Goal: Task Accomplishment & Management: Use online tool/utility

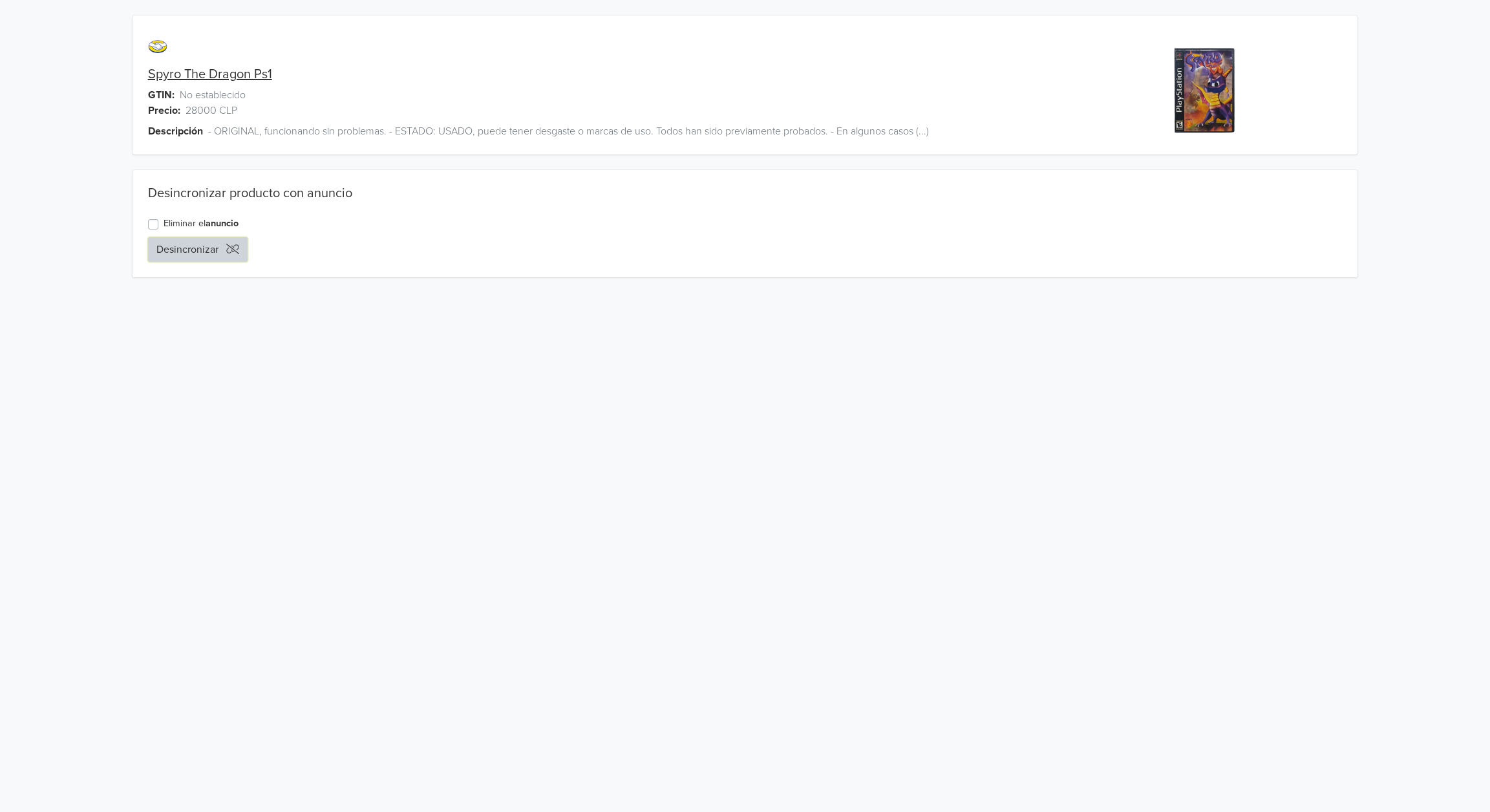
click at [206, 244] on button "Desincronizar" at bounding box center [198, 250] width 99 height 25
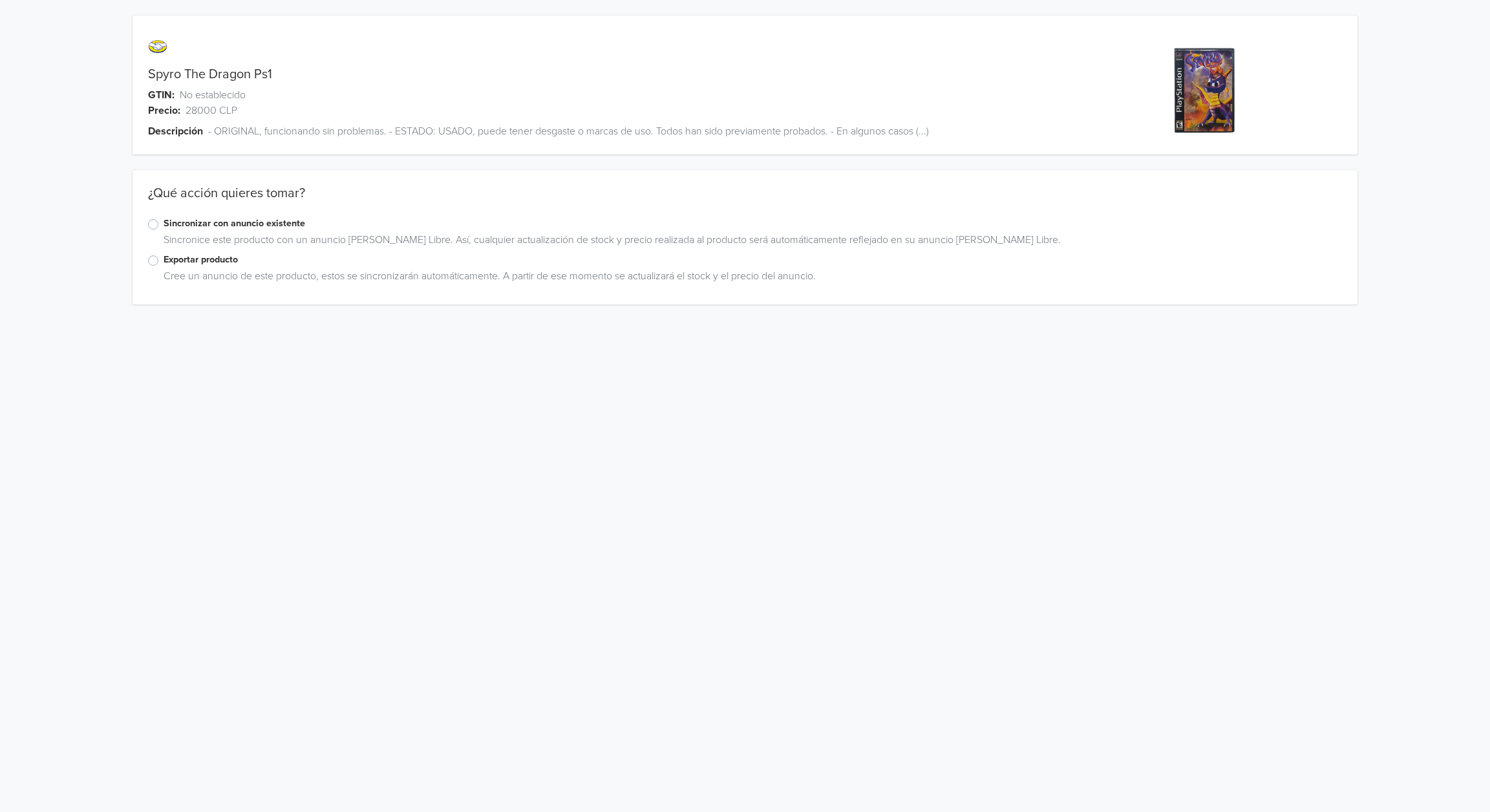
click at [231, 223] on label "Sincronizar con anuncio existente" at bounding box center [753, 223] width 1179 height 14
click at [0, 0] on input "Sincronizar con anuncio existente" at bounding box center [0, 0] width 0 height 0
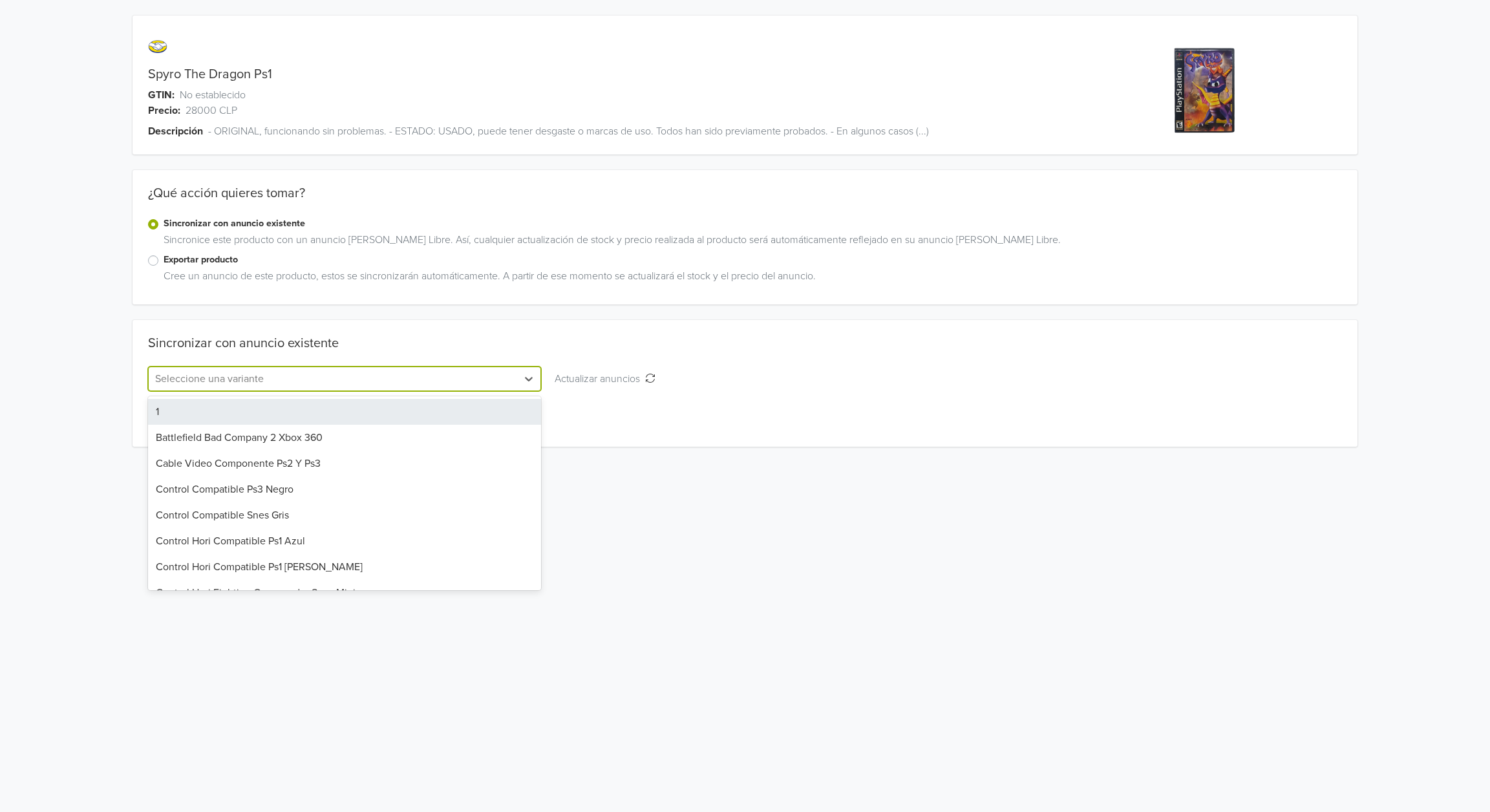
click at [267, 379] on div at bounding box center [333, 379] width 355 height 18
type input "spy"
click at [239, 418] on div "Spyro The Dragon Ps1" at bounding box center [344, 411] width 393 height 26
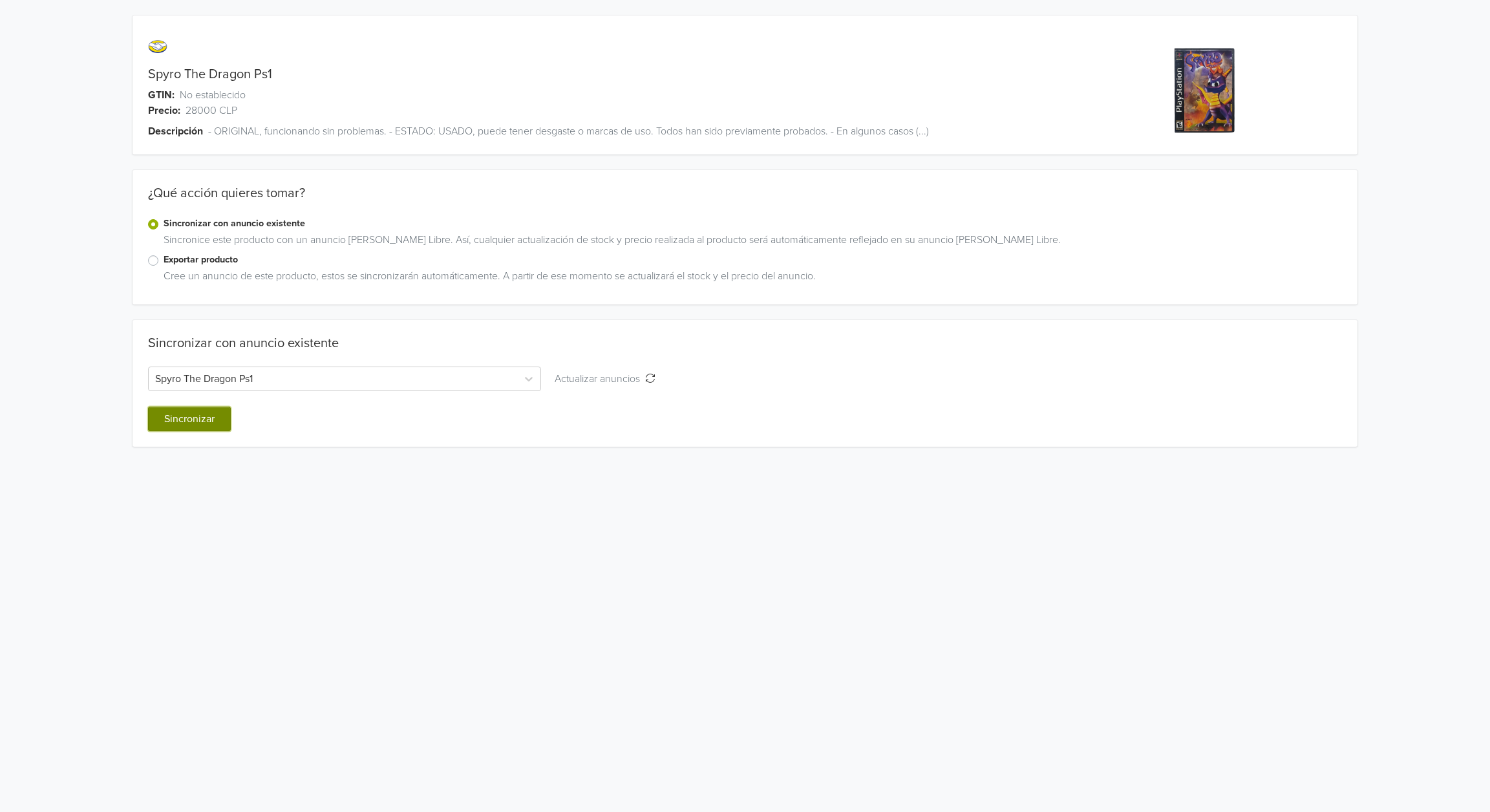
click at [192, 415] on button "Sincronizar" at bounding box center [189, 419] width 82 height 25
